Goal: Task Accomplishment & Management: Manage account settings

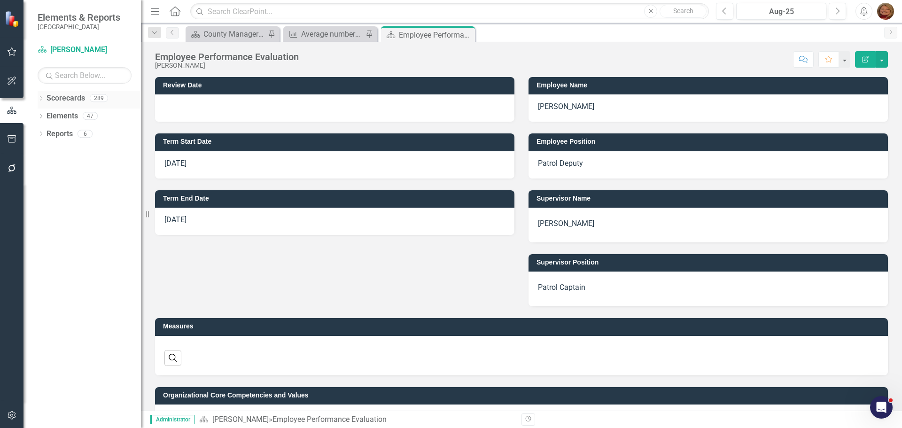
click at [58, 97] on link "Scorecards" at bounding box center [66, 98] width 39 height 11
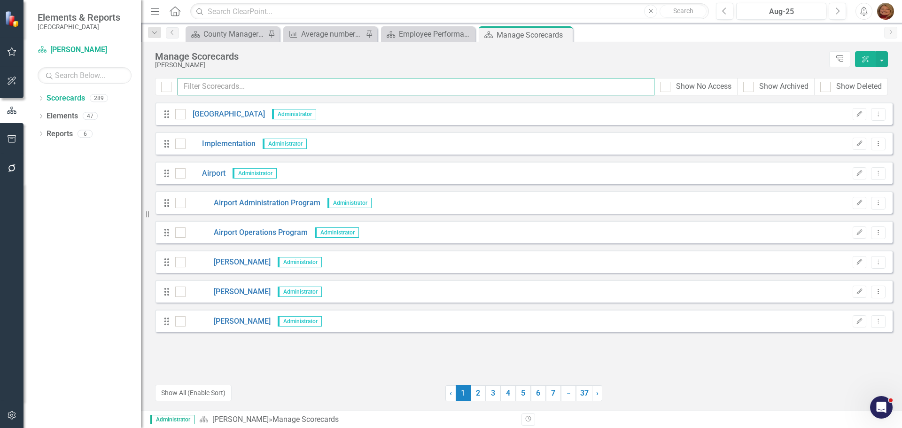
click at [219, 88] on input "text" at bounding box center [416, 86] width 477 height 17
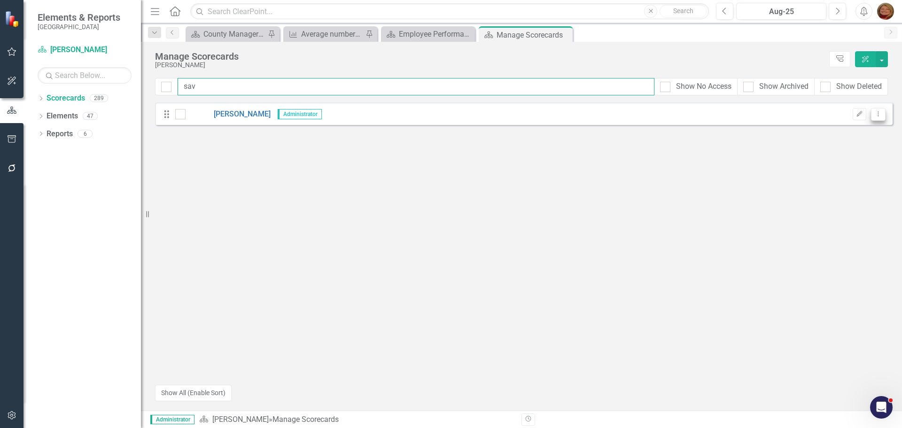
type input "sav"
click at [878, 114] on icon "Dropdown Menu" at bounding box center [878, 114] width 8 height 6
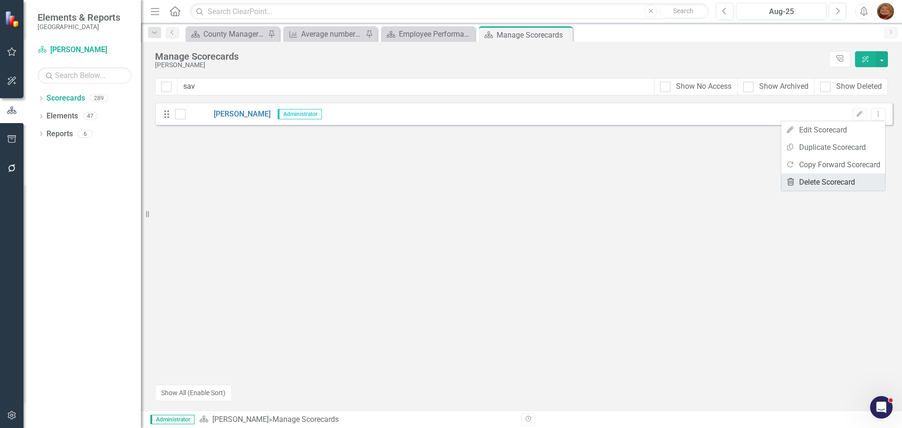
click at [840, 185] on link "Trash Delete Scorecard" at bounding box center [833, 181] width 104 height 17
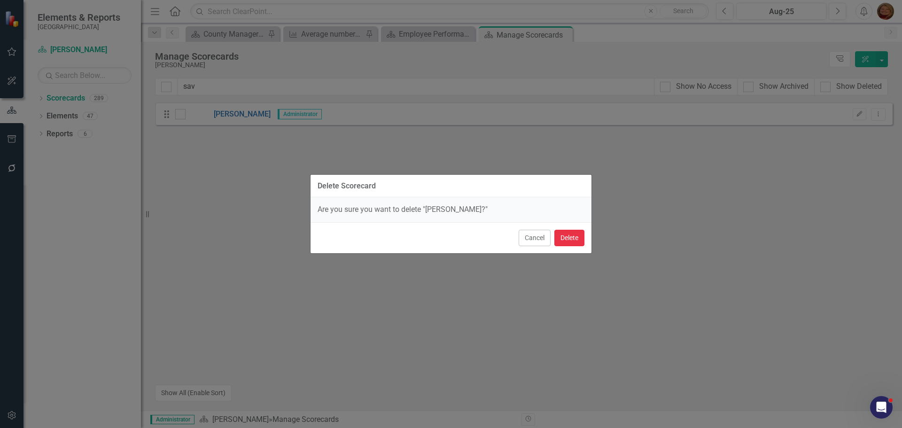
drag, startPoint x: 568, startPoint y: 238, endPoint x: 568, endPoint y: 230, distance: 8.0
click at [567, 239] on button "Delete" at bounding box center [569, 238] width 30 height 16
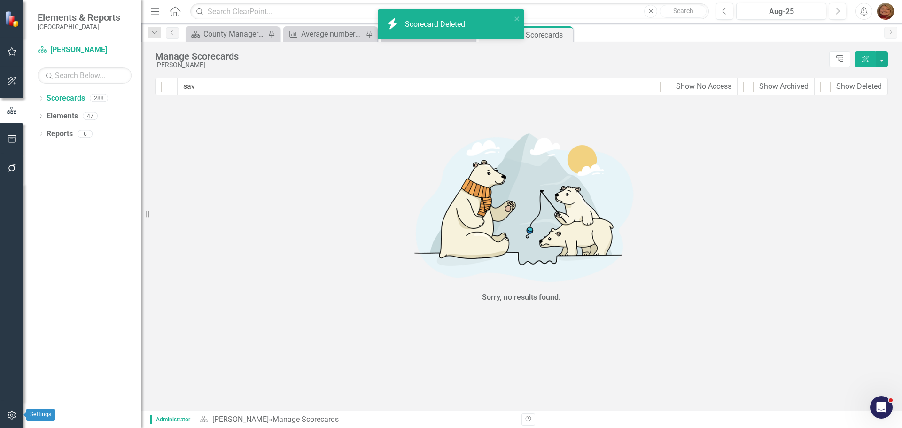
click at [13, 413] on icon "button" at bounding box center [12, 416] width 10 height 8
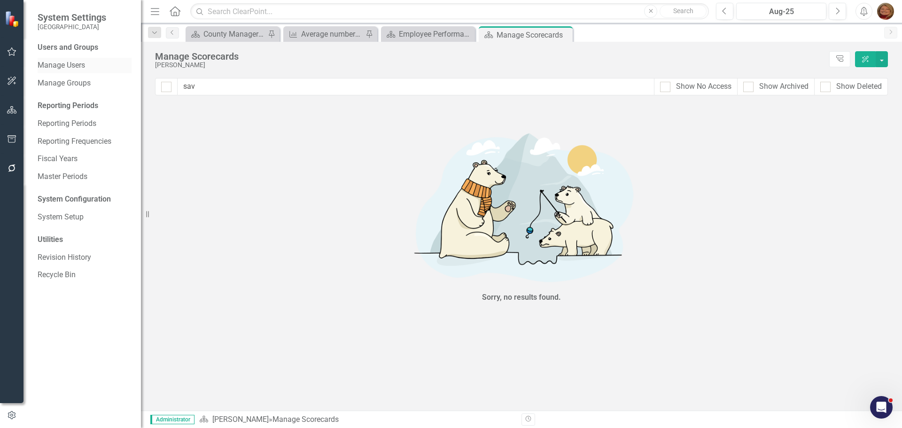
click at [78, 62] on link "Manage Users" at bounding box center [85, 65] width 94 height 11
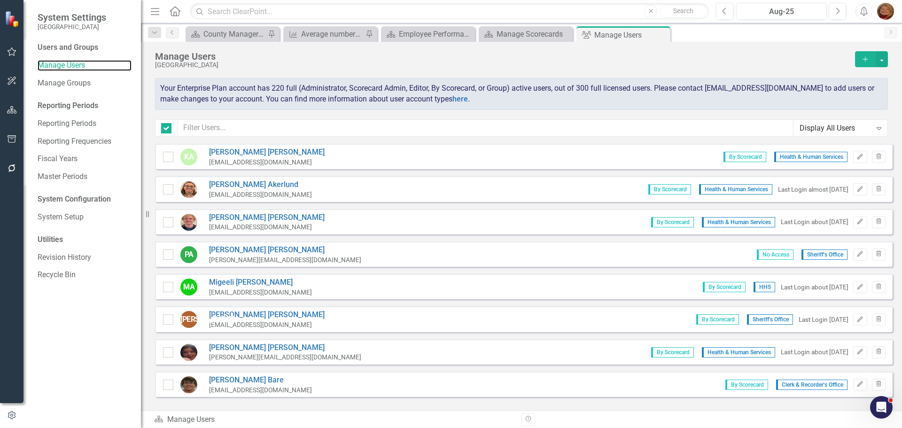
checkbox input "false"
click at [219, 126] on input "text" at bounding box center [486, 127] width 616 height 17
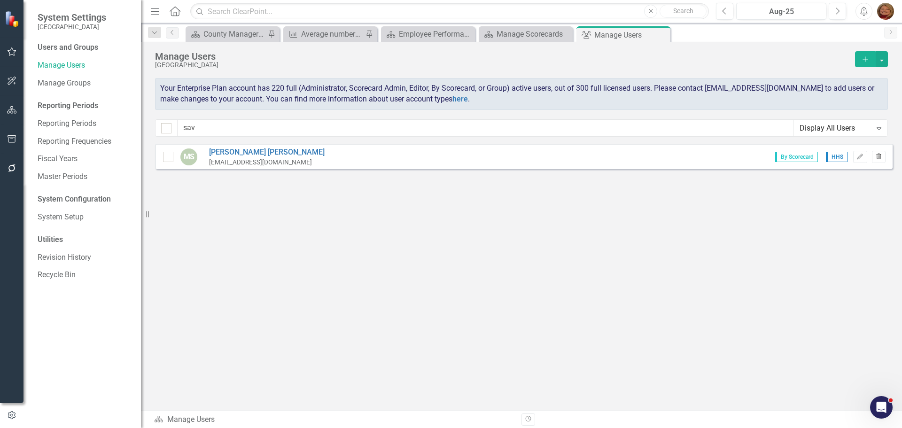
click at [876, 155] on icon "Trash" at bounding box center [878, 157] width 7 height 6
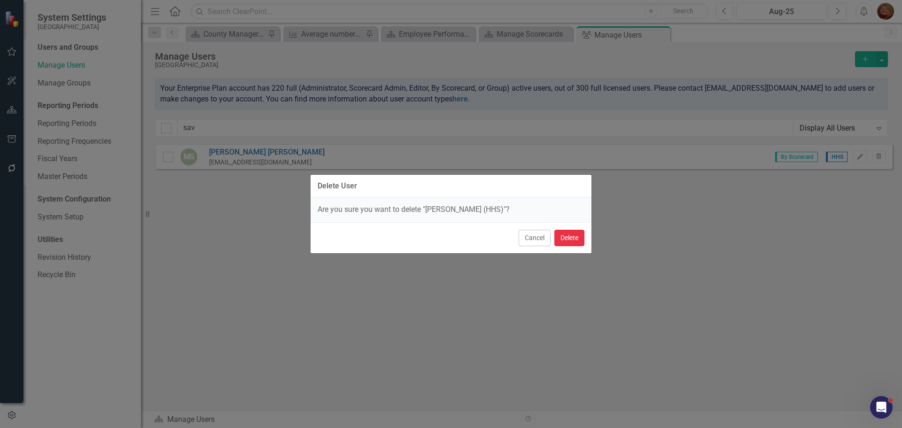
click at [574, 234] on button "Delete" at bounding box center [569, 238] width 30 height 16
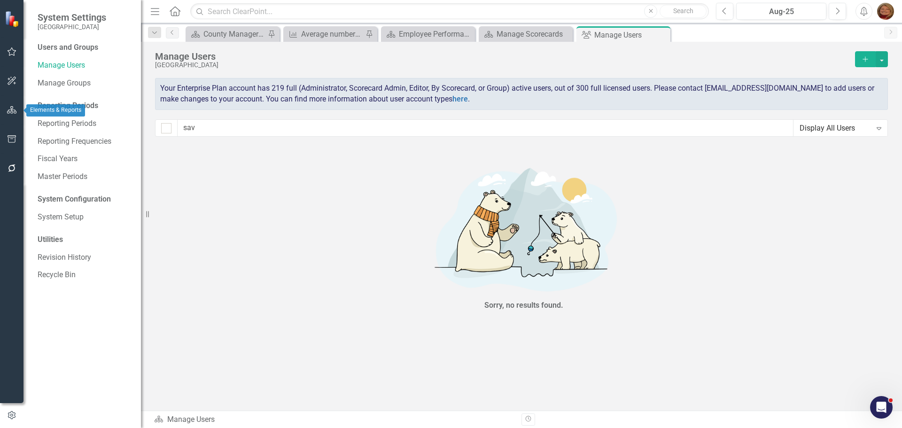
click at [12, 109] on icon "button" at bounding box center [12, 110] width 10 height 8
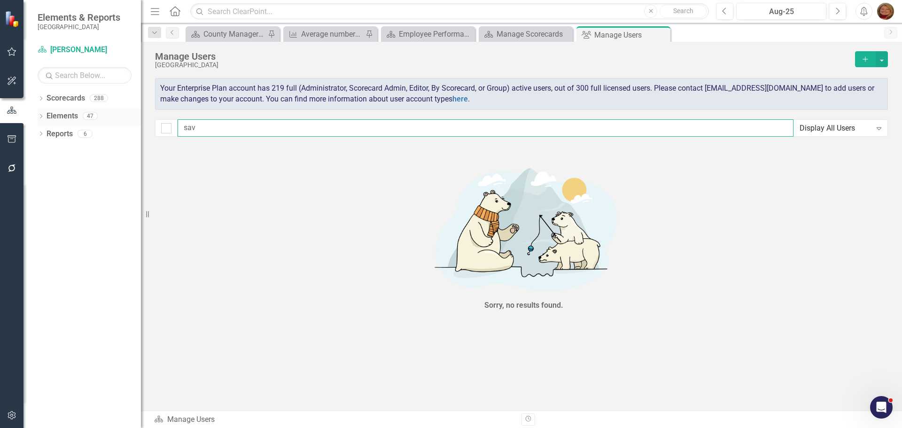
drag, startPoint x: 209, startPoint y: 129, endPoint x: 110, endPoint y: 116, distance: 100.0
click at [120, 123] on div "Elements & Reports Gunnison County Scorecard [PERSON_NAME] Search Dropdown Scor…" at bounding box center [451, 214] width 902 height 428
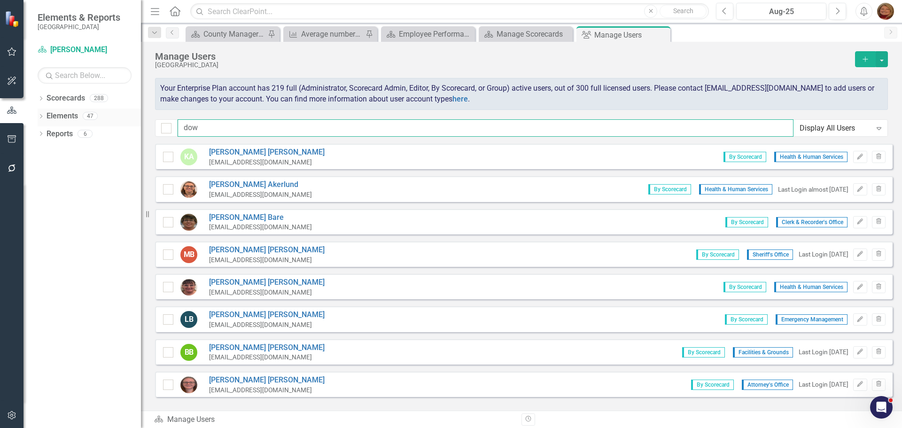
type input "[PERSON_NAME]"
checkbox input "false"
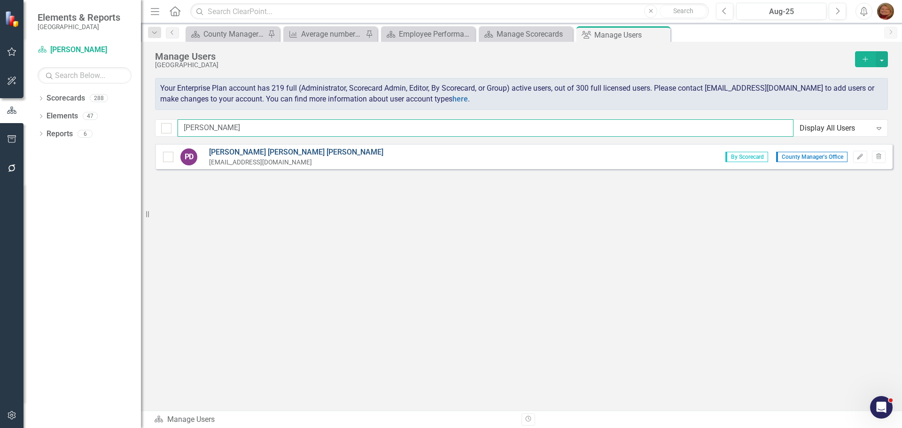
type input "[PERSON_NAME]"
click at [258, 149] on link "[PERSON_NAME]" at bounding box center [296, 152] width 174 height 11
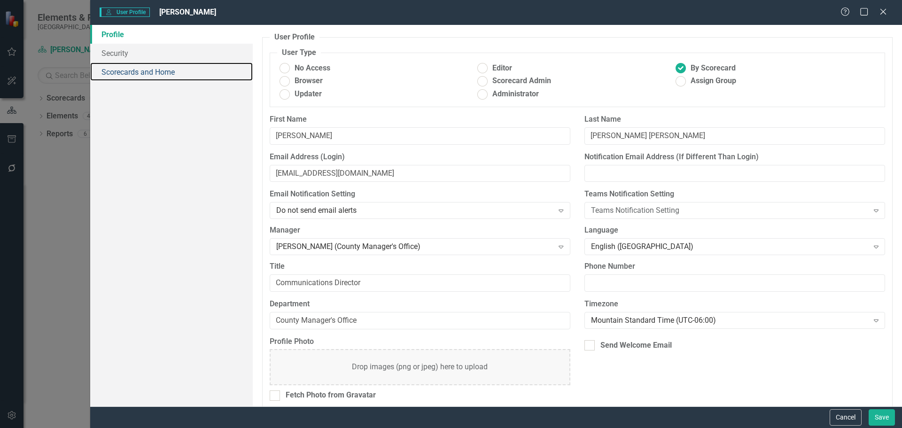
drag, startPoint x: 142, startPoint y: 75, endPoint x: 161, endPoint y: 90, distance: 23.8
click at [142, 75] on link "Scorecards and Home" at bounding box center [171, 71] width 163 height 19
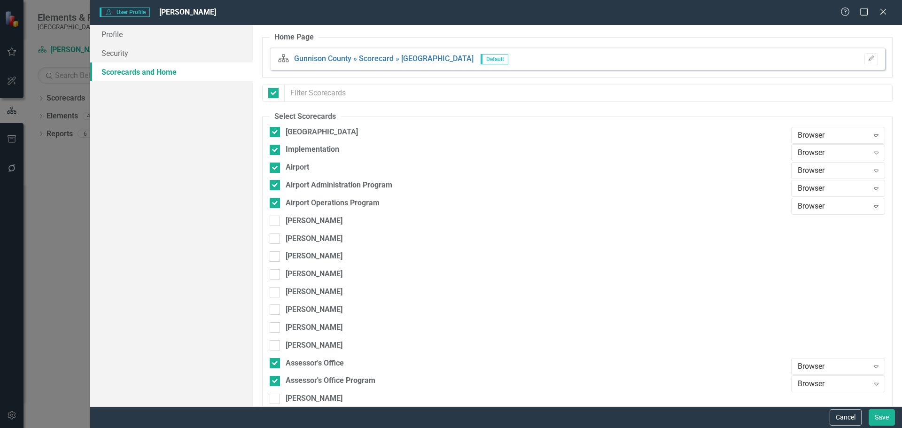
checkbox input "false"
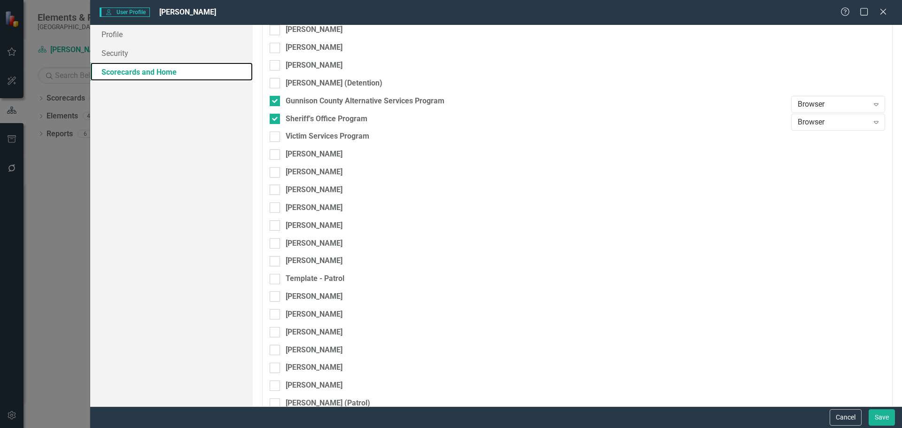
scroll to position [4134, 0]
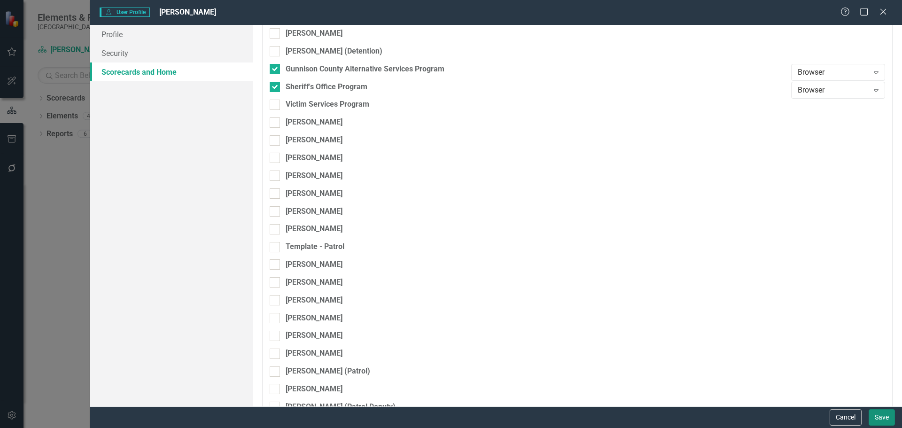
click at [878, 413] on button "Save" at bounding box center [882, 417] width 26 height 16
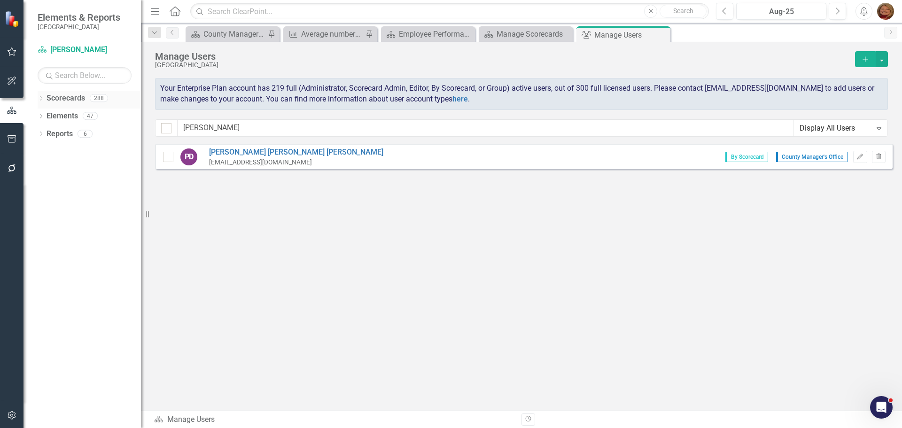
click at [62, 98] on link "Scorecards" at bounding box center [66, 98] width 39 height 11
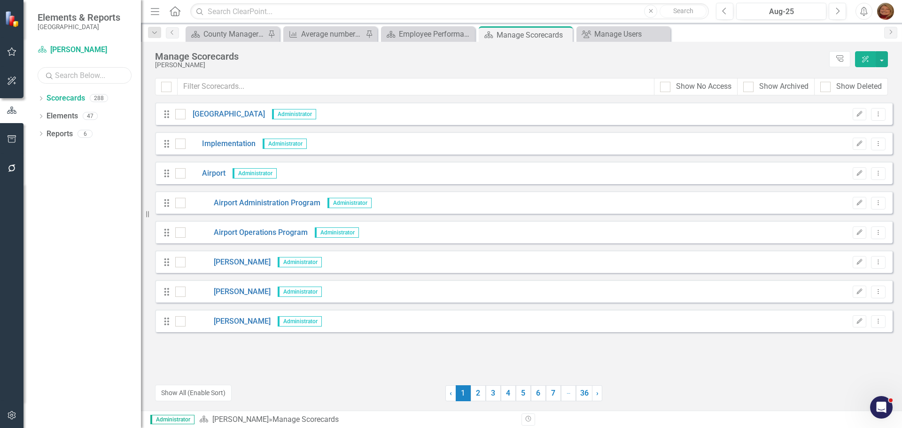
click at [99, 77] on input "text" at bounding box center [85, 75] width 94 height 16
type input "[PERSON_NAME]"
click at [42, 97] on icon "Dropdown" at bounding box center [41, 99] width 7 height 5
click at [102, 151] on link "[PERSON_NAME]" at bounding box center [105, 152] width 70 height 11
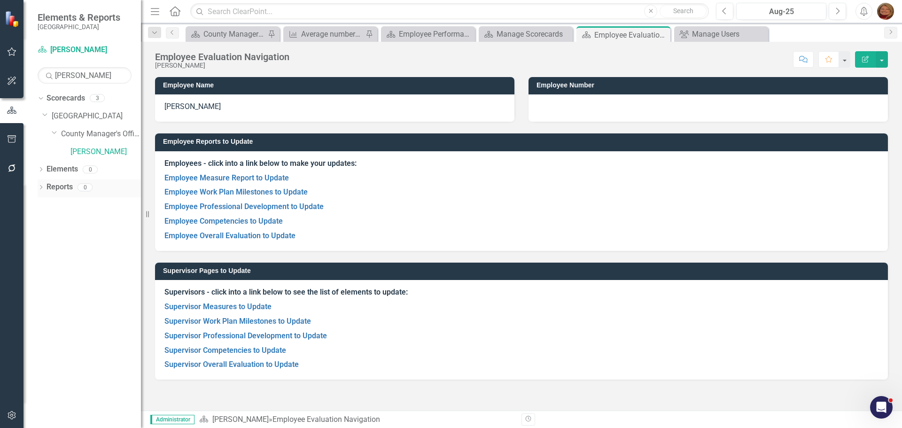
click at [41, 187] on icon "Dropdown" at bounding box center [41, 188] width 7 height 5
click at [86, 204] on link "Scorecard Scorecard" at bounding box center [74, 203] width 47 height 11
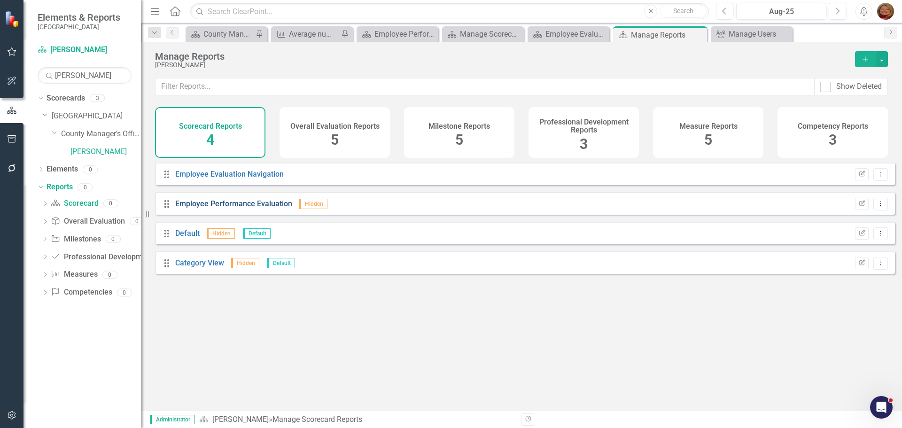
click at [243, 208] on link "Employee Performance Evaluation" at bounding box center [233, 203] width 117 height 9
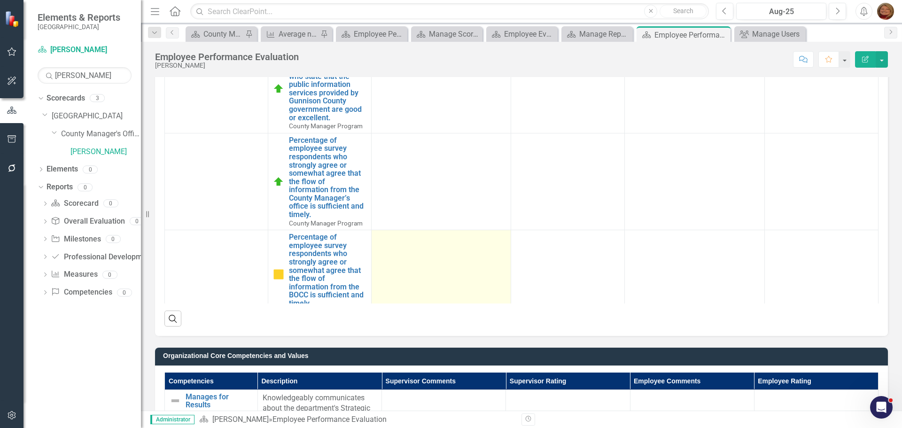
scroll to position [44, 0]
